Goal: Navigation & Orientation: Find specific page/section

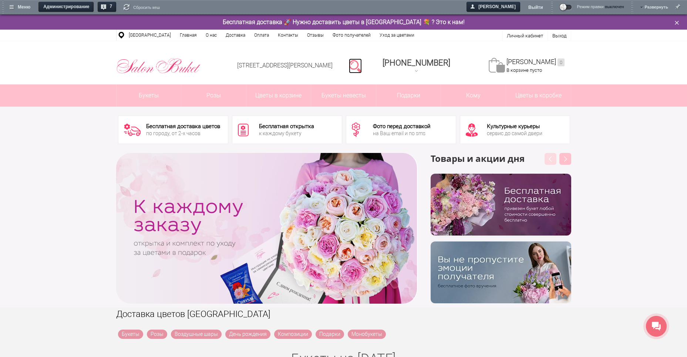
click at [362, 72] on link at bounding box center [355, 65] width 13 height 15
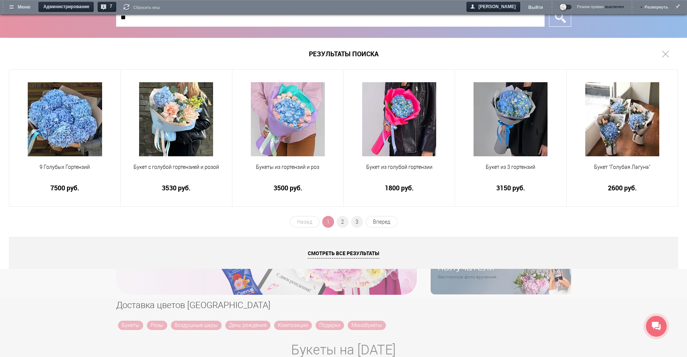
type input "*"
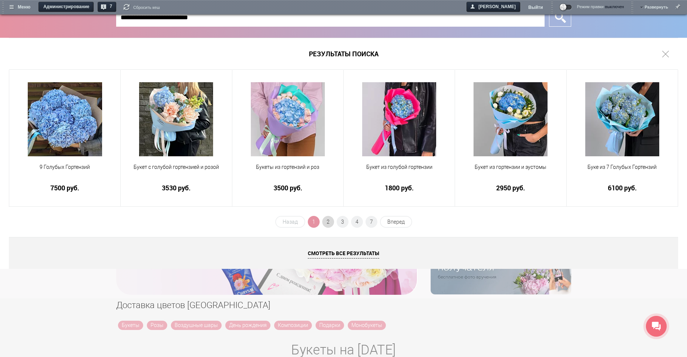
type input "**********"
click at [327, 219] on span "2" at bounding box center [328, 222] width 12 height 12
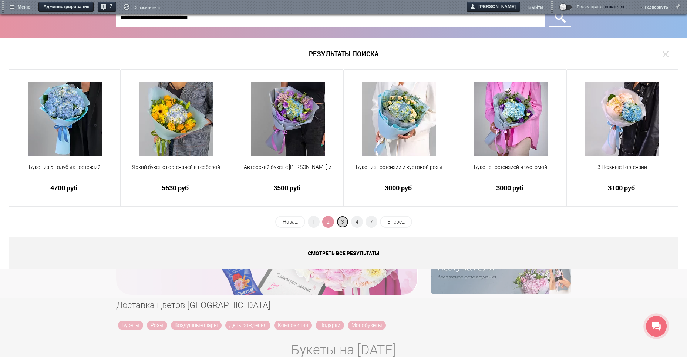
click at [343, 223] on span "3" at bounding box center [343, 222] width 12 height 12
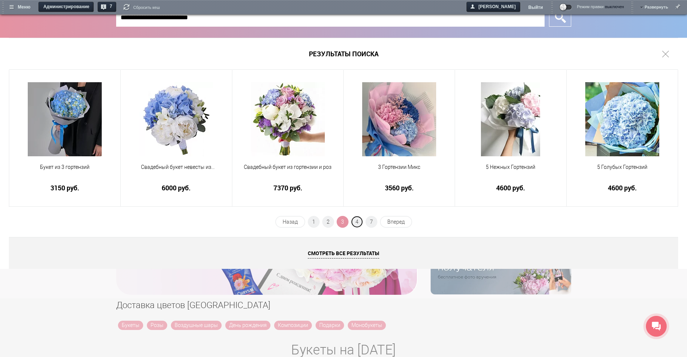
click at [356, 221] on span "4" at bounding box center [357, 222] width 12 height 12
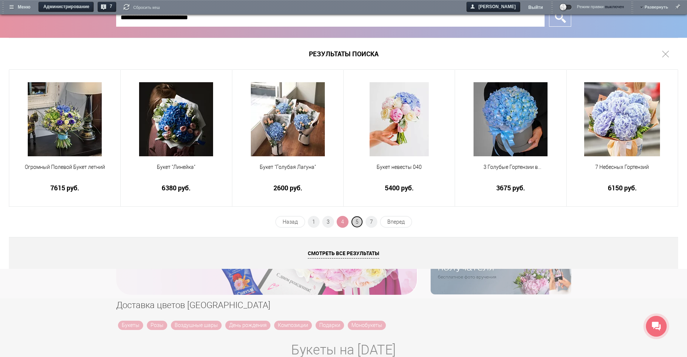
click at [357, 221] on span "5" at bounding box center [357, 222] width 12 height 12
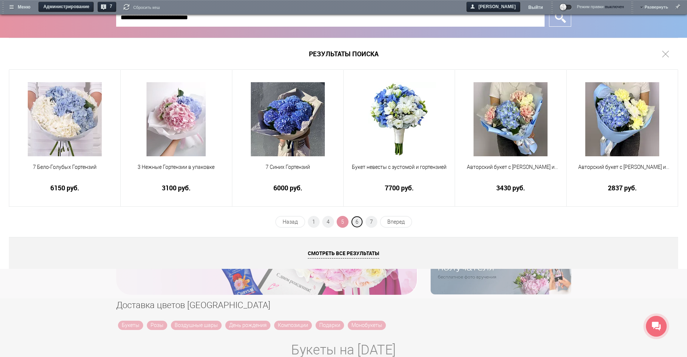
click at [357, 221] on span "6" at bounding box center [357, 222] width 12 height 12
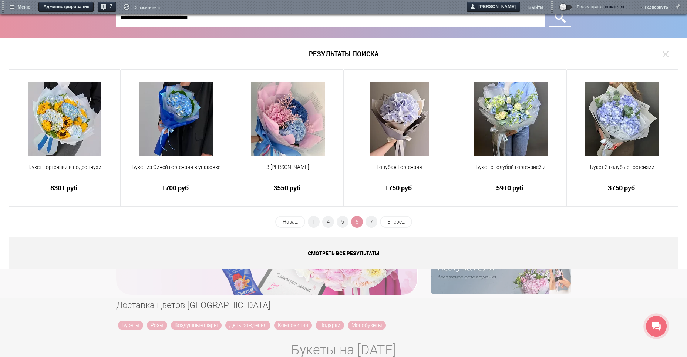
click at [357, 221] on span "6" at bounding box center [357, 222] width 12 height 12
click at [373, 221] on span "7" at bounding box center [372, 222] width 12 height 12
